Goal: Check status

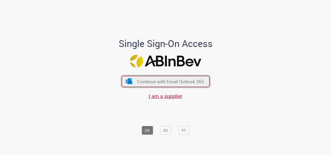
click at [160, 80] on span "Continue with Email Outlook 365" at bounding box center [170, 81] width 67 height 6
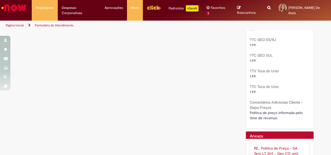
scroll to position [1150, 0]
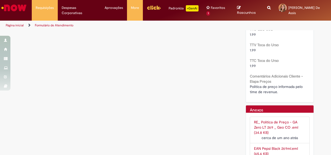
click at [264, 146] on link "EAN Pepsi Black 269ml.eml (65.6 KB)" at bounding box center [276, 151] width 44 height 10
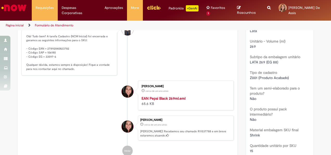
scroll to position [264, 0]
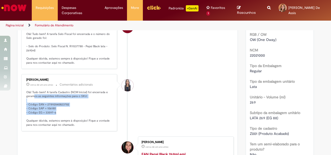
drag, startPoint x: 59, startPoint y: 104, endPoint x: 32, endPoint y: 87, distance: 32.2
click at [32, 90] on p "Olá! Tudo bem? A tarefa Cadastro (NCM Inicial) foi encerrada e geramos as segui…" at bounding box center [69, 108] width 87 height 37
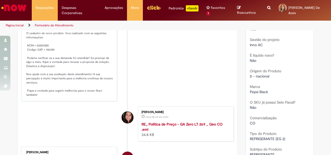
scroll to position [108, 0]
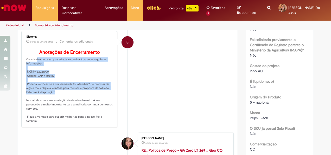
drag, startPoint x: 51, startPoint y: 91, endPoint x: 33, endPoint y: 55, distance: 39.8
click at [33, 55] on p "Anotações de Encerramento O cadastro do novo produto fora realizado com as segu…" at bounding box center [69, 86] width 87 height 73
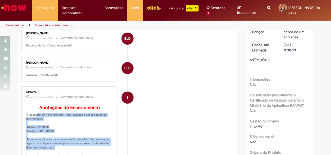
scroll to position [0, 0]
